Goal: Navigation & Orientation: Find specific page/section

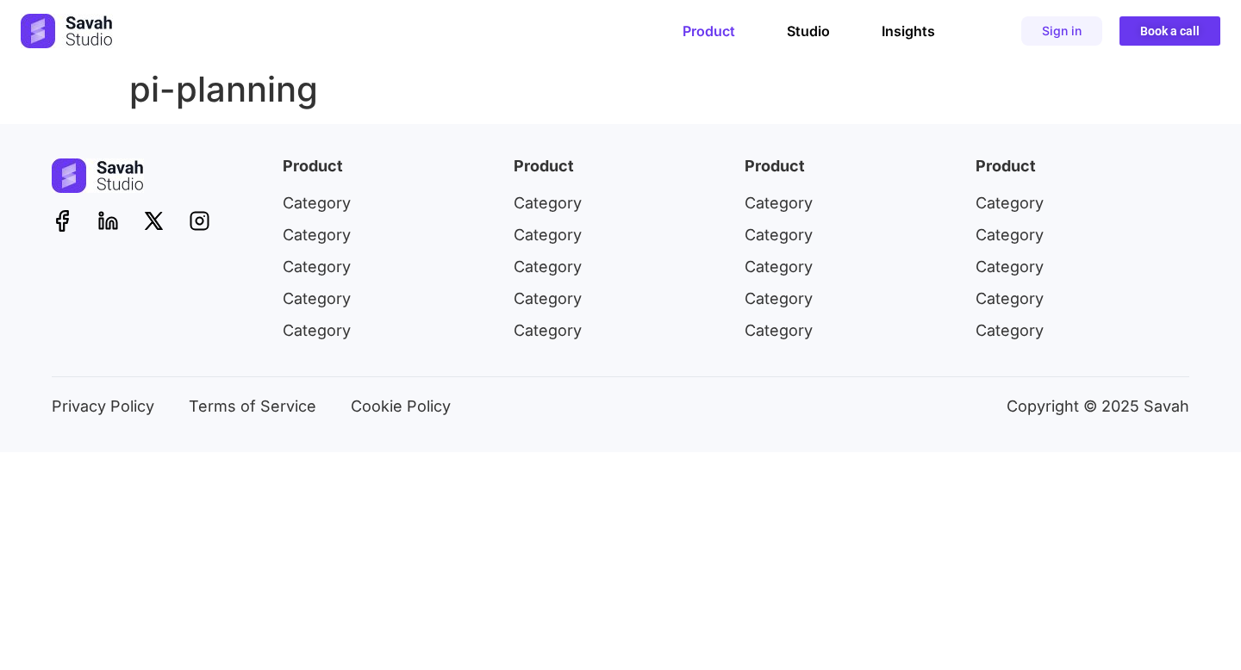
click at [711, 31] on link "Product" at bounding box center [708, 30] width 53 height 17
click at [718, 39] on link "Product" at bounding box center [708, 30] width 53 height 17
click at [811, 37] on link "Studio" at bounding box center [808, 30] width 43 height 17
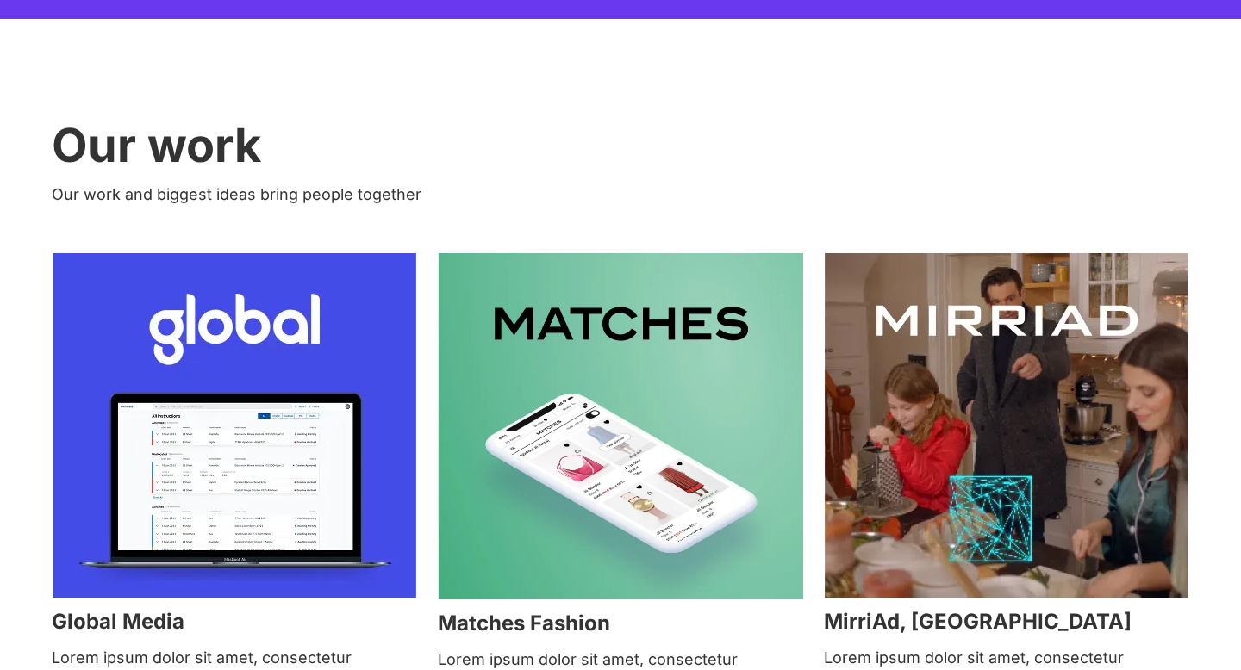
scroll to position [3261, 0]
